Goal: Transaction & Acquisition: Purchase product/service

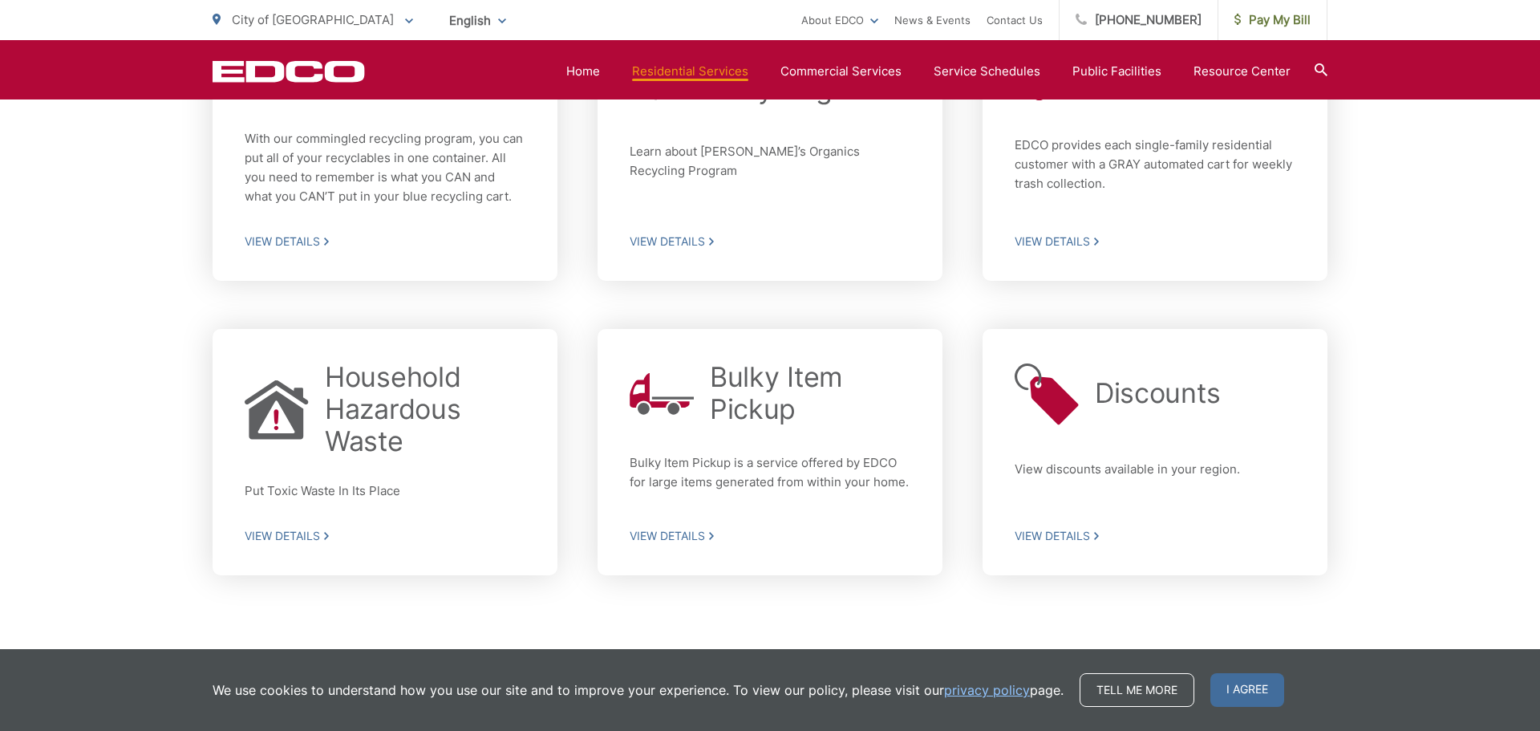
scroll to position [628, 0]
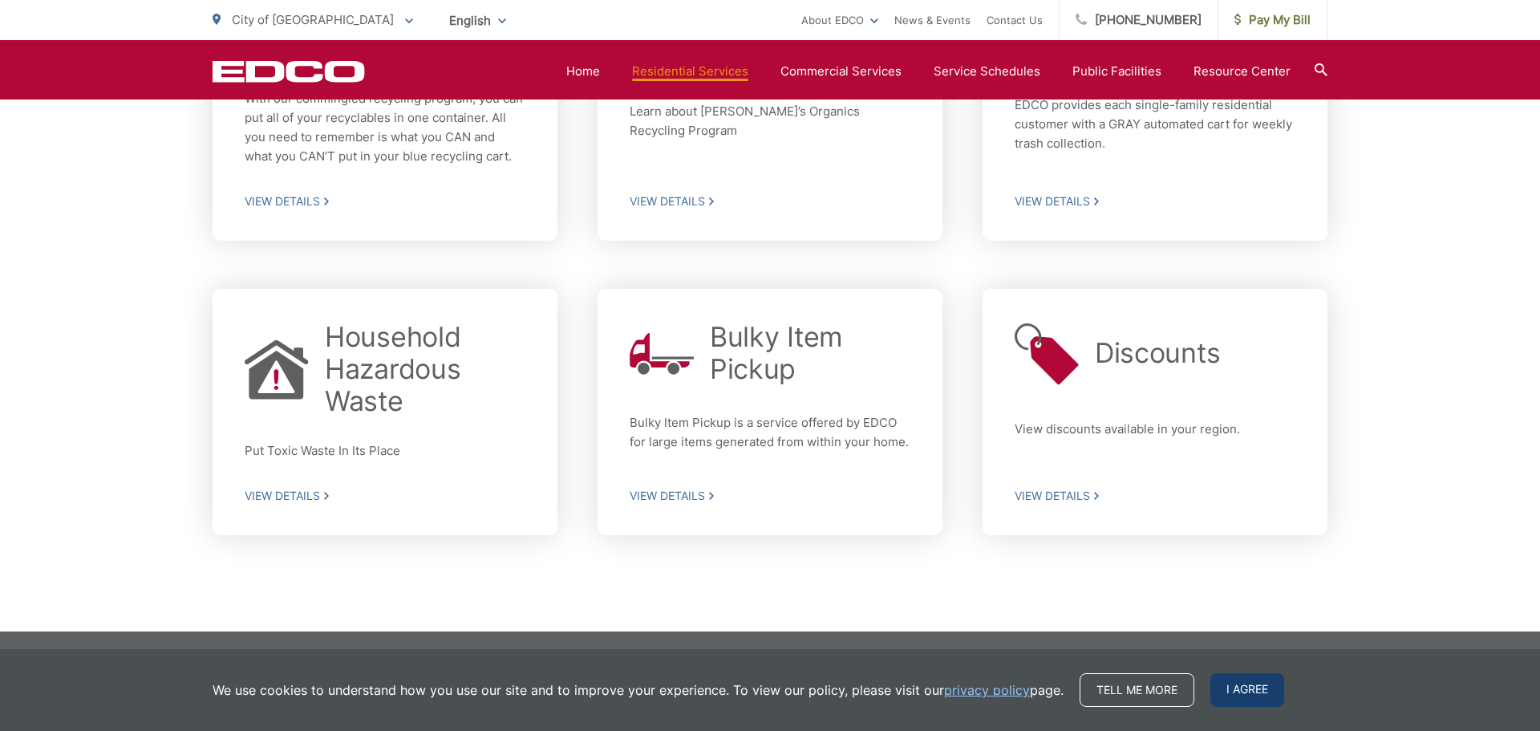
click at [1258, 695] on span "I agree" at bounding box center [1247, 690] width 74 height 34
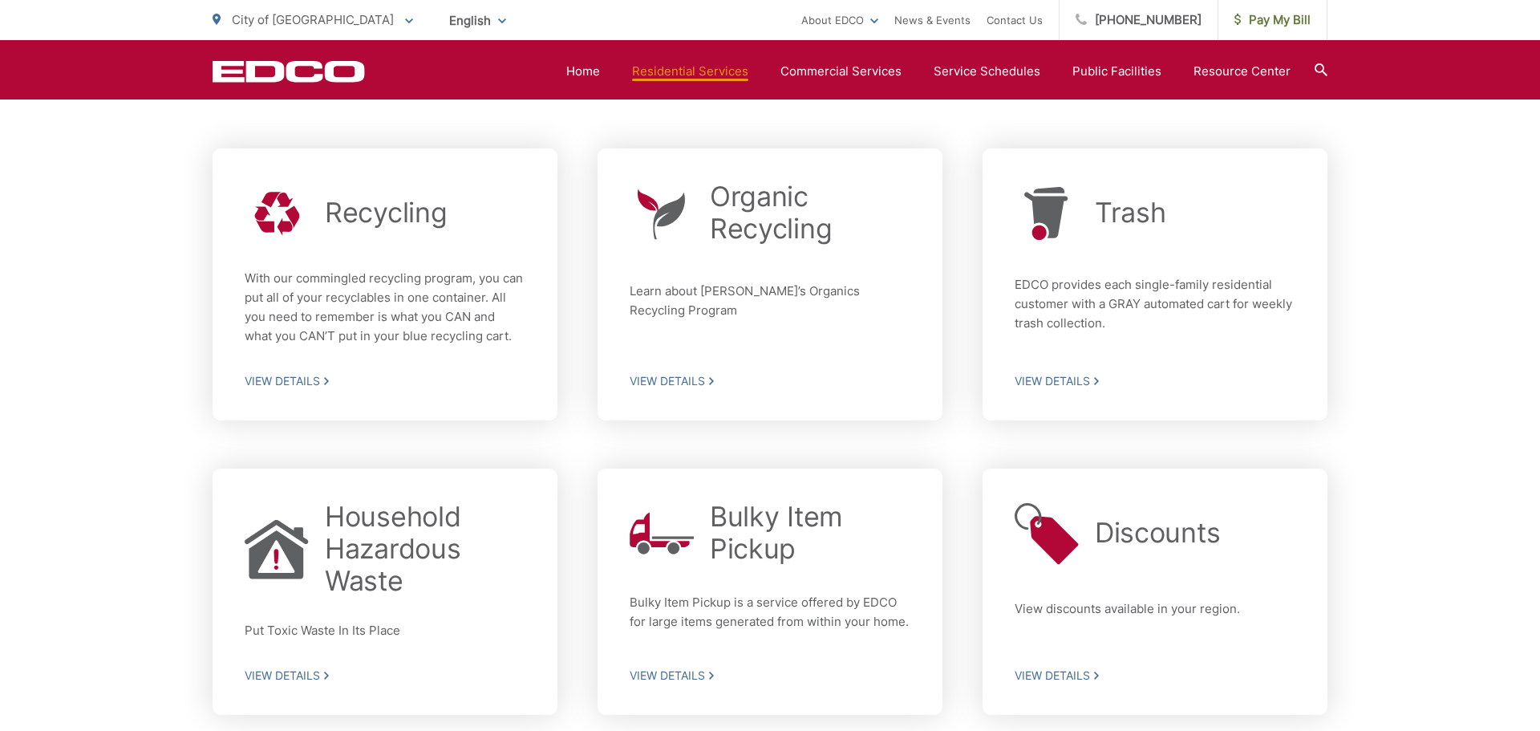
scroll to position [451, 0]
click at [1070, 379] on span "View Details" at bounding box center [1155, 378] width 281 height 14
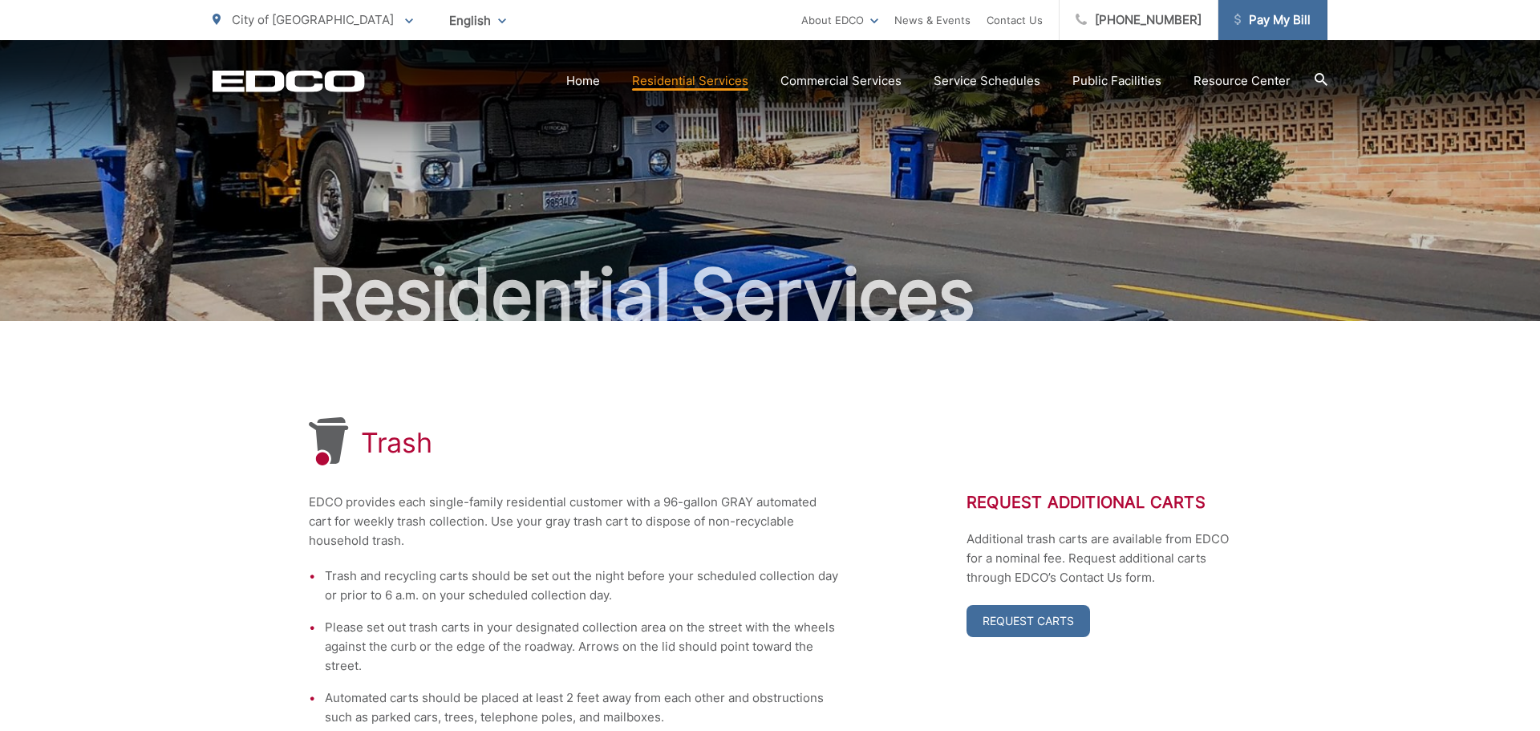
click at [1284, 23] on span "Pay My Bill" at bounding box center [1272, 19] width 76 height 19
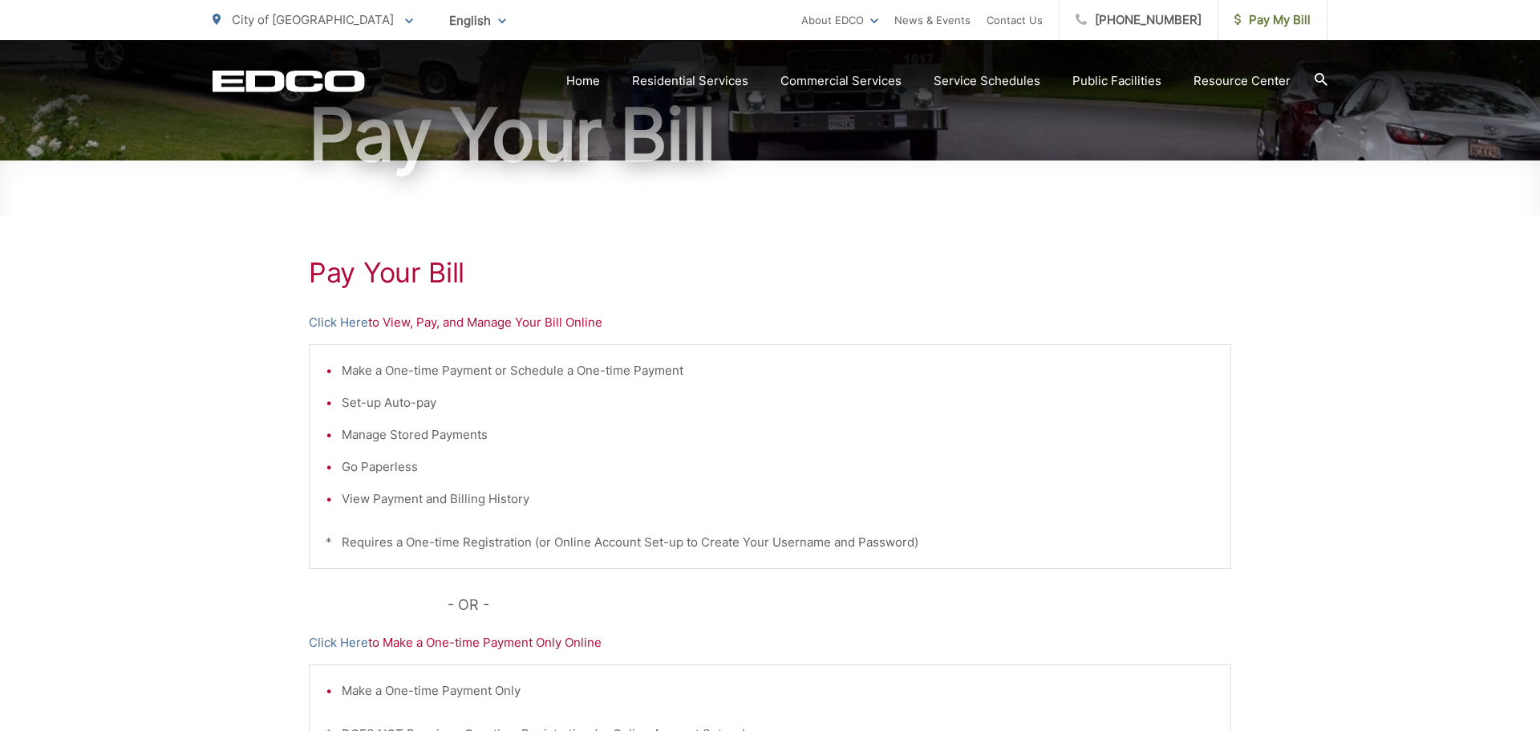
scroll to position [162, 0]
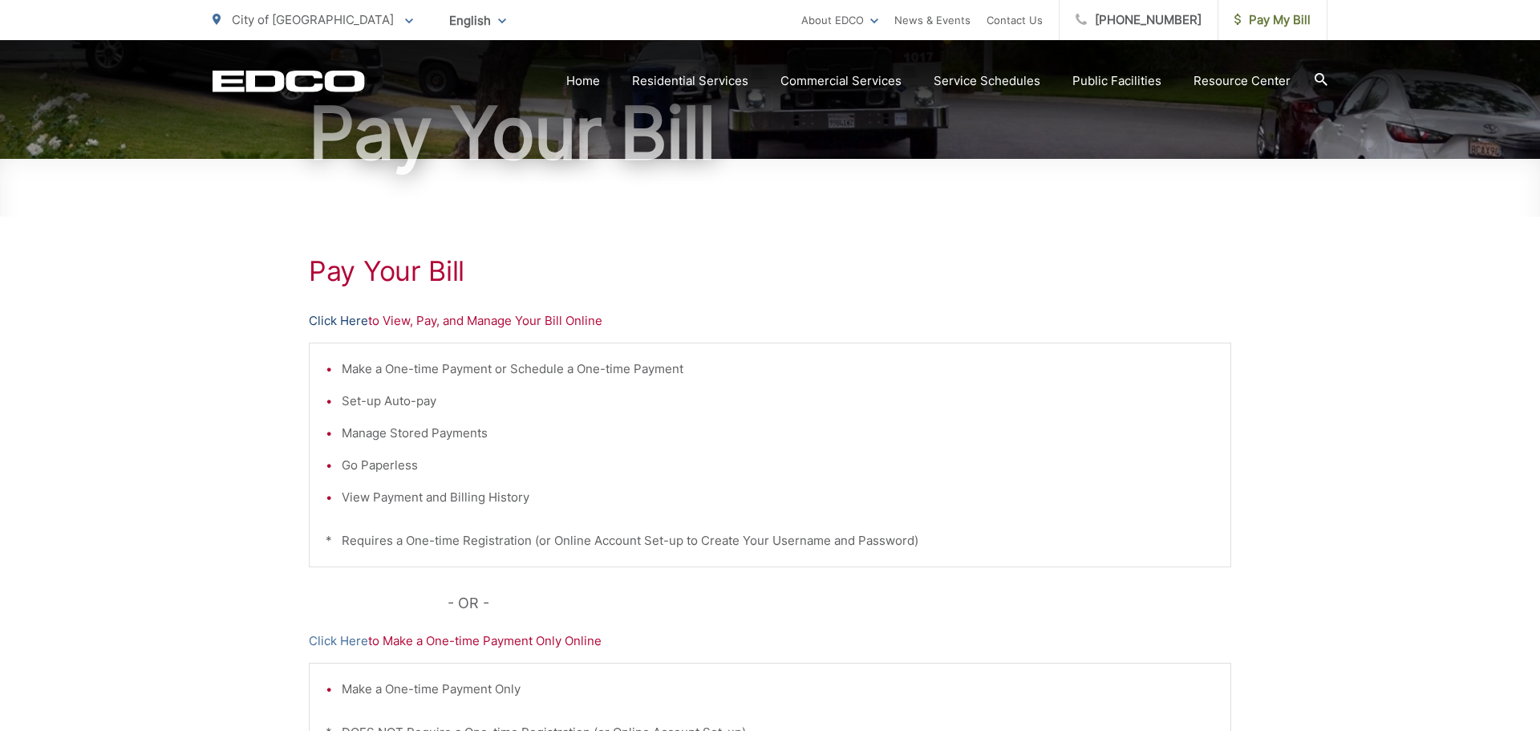
click at [355, 322] on link "Click Here" at bounding box center [338, 320] width 59 height 19
